Goal: Transaction & Acquisition: Purchase product/service

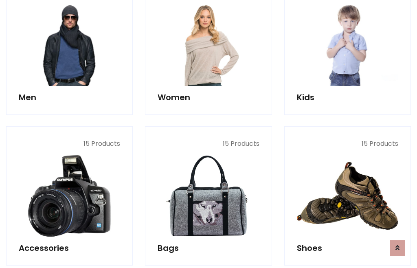
scroll to position [591, 0]
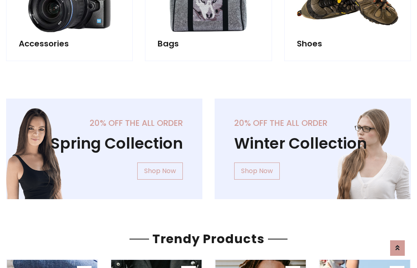
click at [208, 145] on div "20% off the all order Winter Collection Shop Now" at bounding box center [312, 155] width 208 height 114
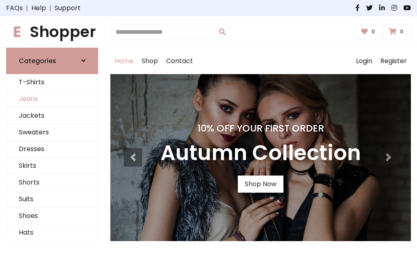
click at [52, 99] on link "Jeans" at bounding box center [52, 99] width 91 height 17
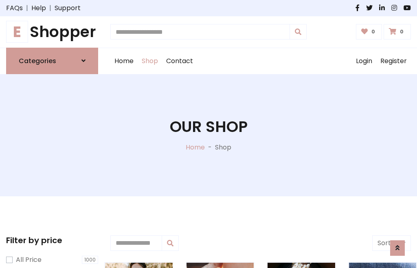
scroll to position [257, 0]
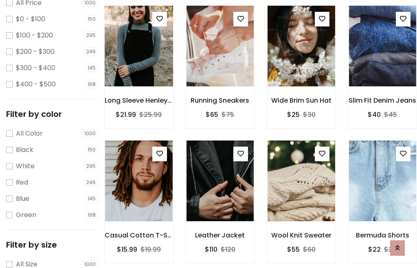
click at [138, 63] on img at bounding box center [138, 45] width 81 height 195
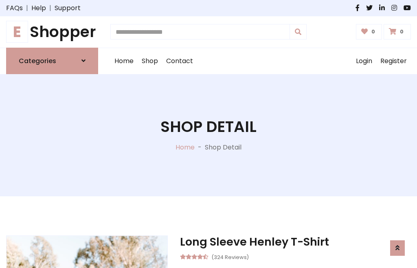
scroll to position [88, 0]
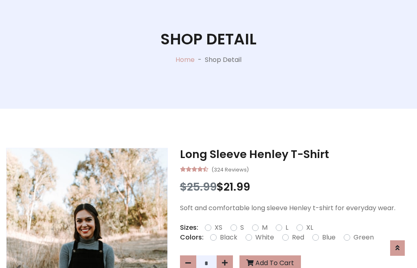
click at [297, 237] on label "Red" at bounding box center [298, 237] width 12 height 10
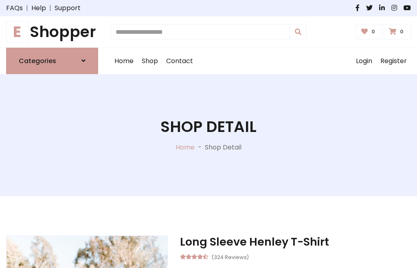
click at [208, 134] on h1 "Shop Detail" at bounding box center [208, 127] width 96 height 18
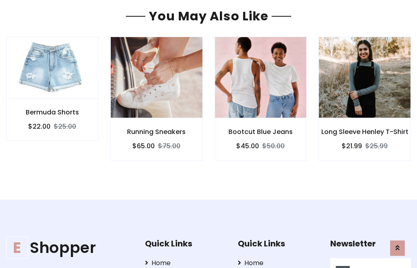
type input "******"
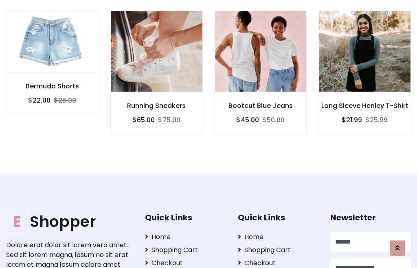
scroll to position [0, 0]
type input "**********"
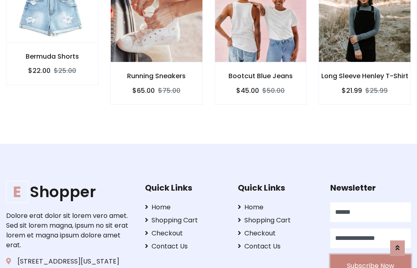
scroll to position [737, 0]
